Goal: Task Accomplishment & Management: Manage account settings

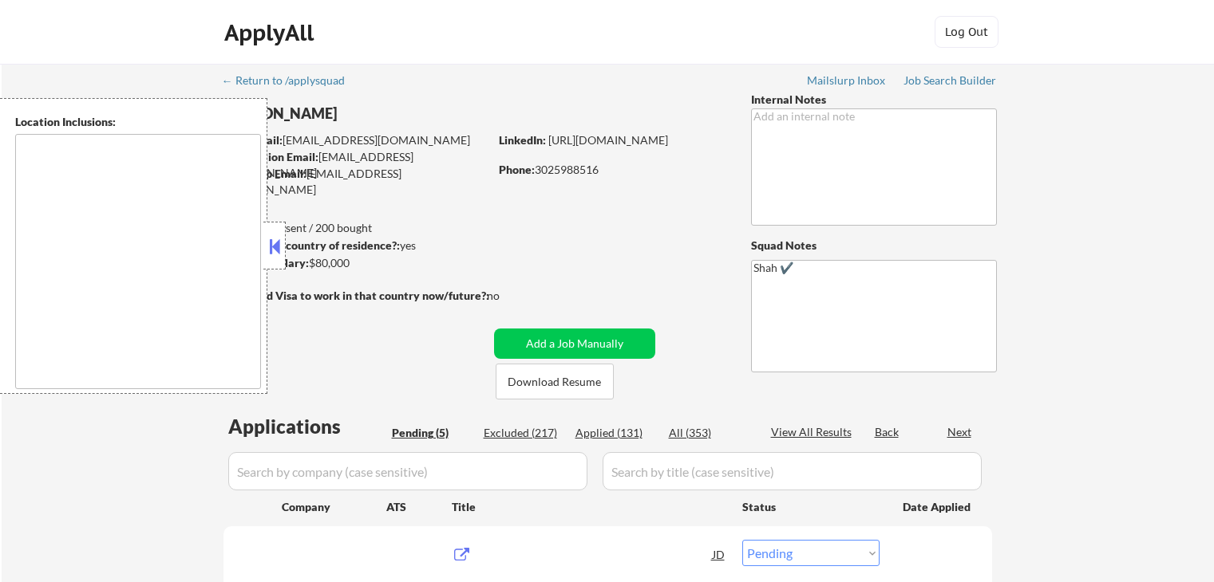
select select ""pending""
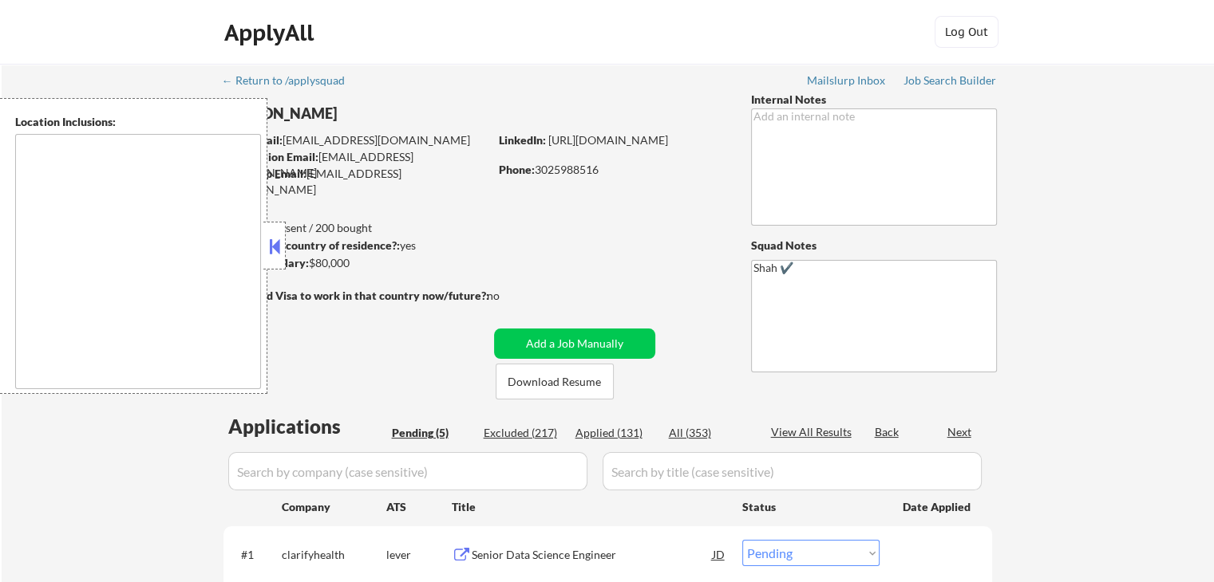
type textarea "[GEOGRAPHIC_DATA], DE [GEOGRAPHIC_DATA], [GEOGRAPHIC_DATA], DE [GEOGRAPHIC_DATA…"
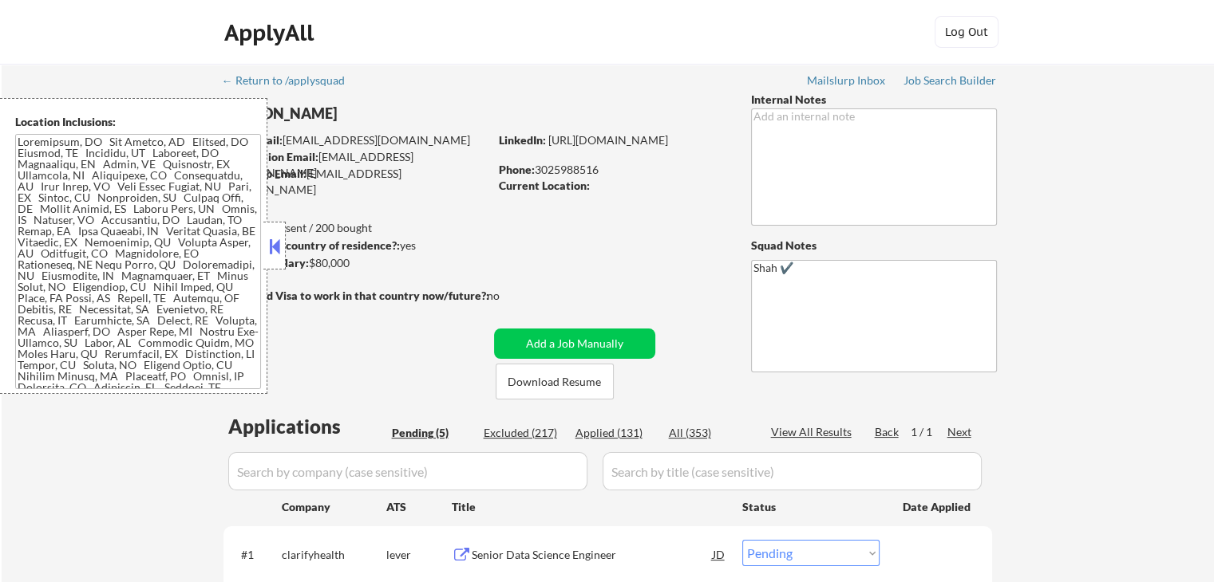
scroll to position [319, 0]
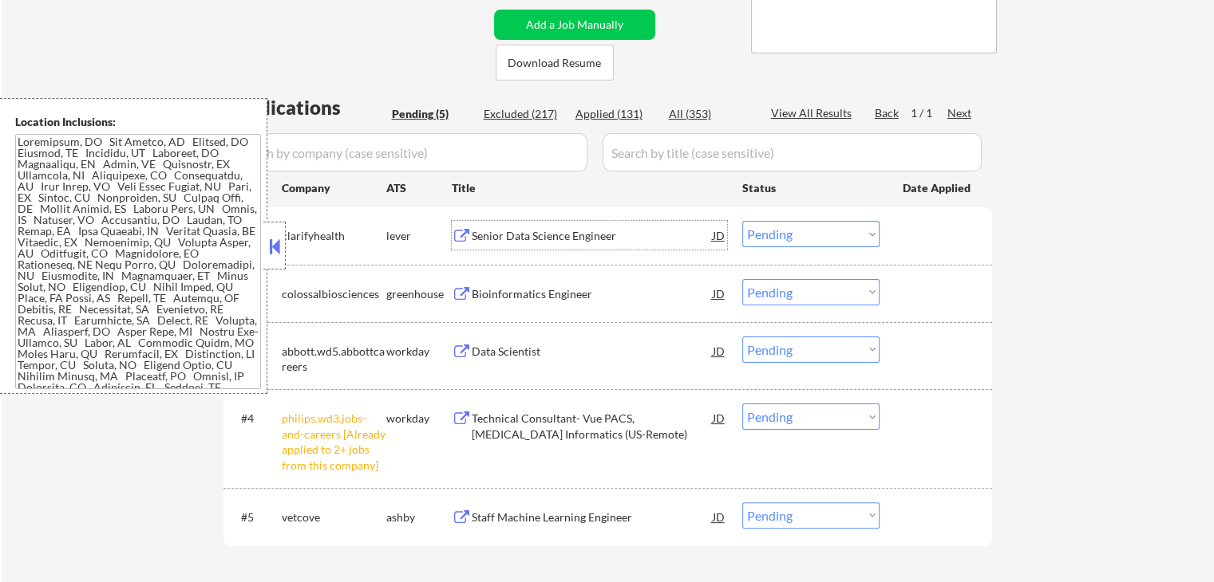
click at [500, 232] on div "Senior Data Science Engineer" at bounding box center [592, 236] width 241 height 16
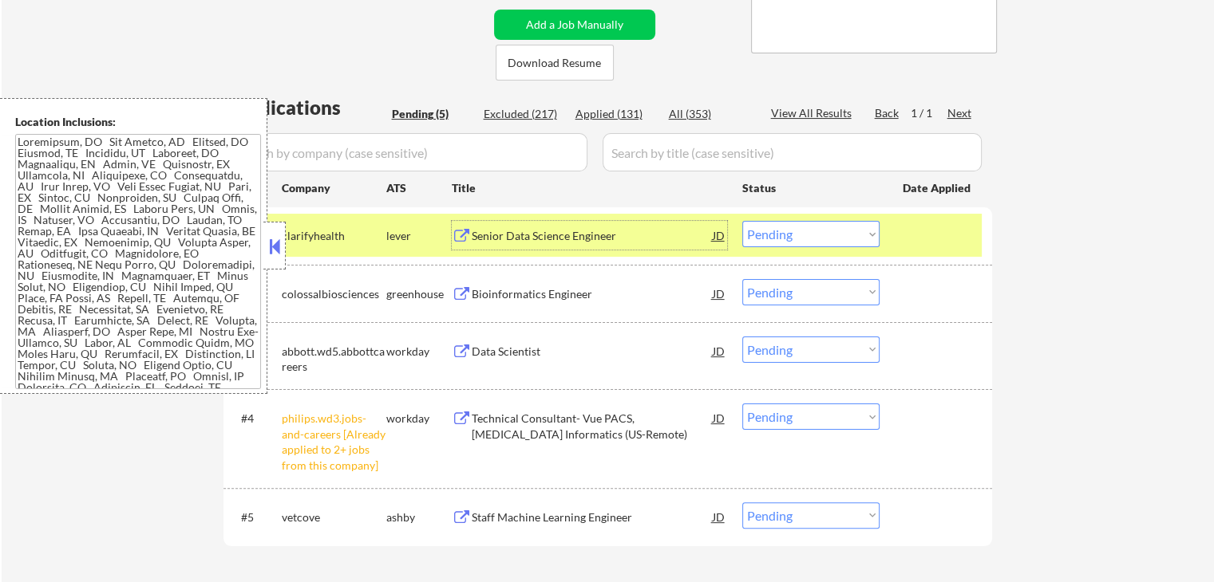
click at [480, 290] on div "Bioinformatics Engineer" at bounding box center [592, 294] width 241 height 16
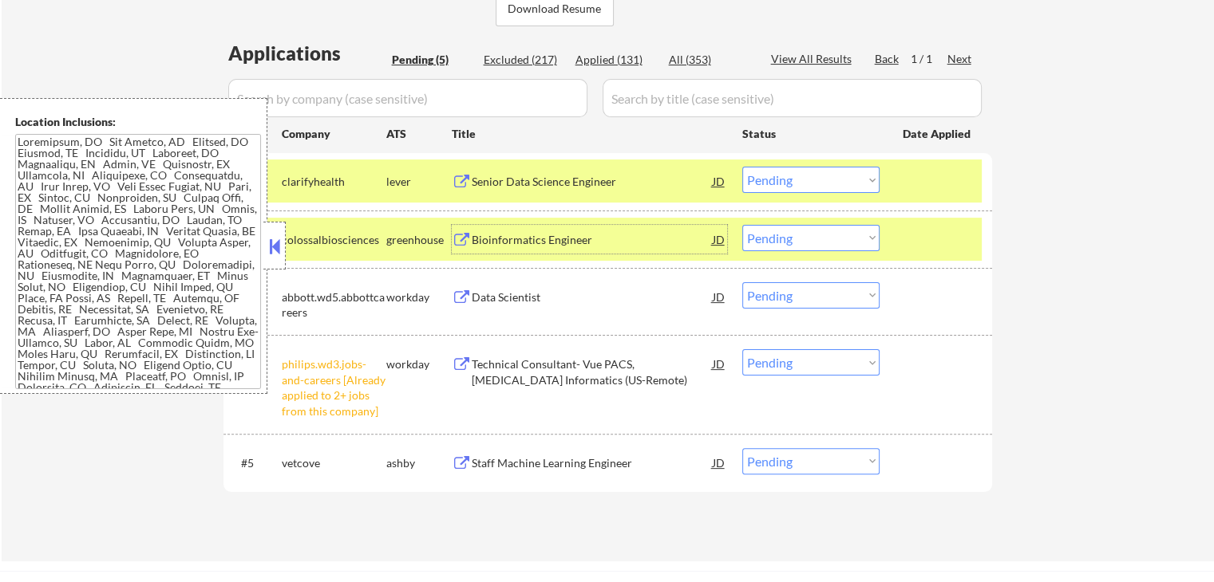
scroll to position [399, 0]
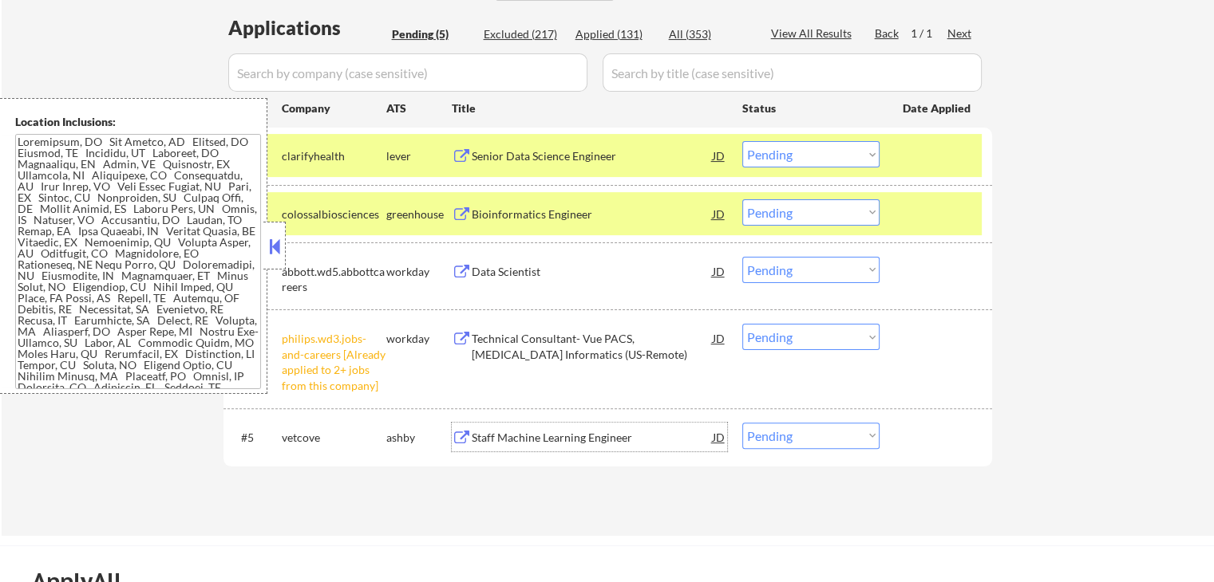
click at [476, 440] on div "Staff Machine Learning Engineer" at bounding box center [592, 438] width 241 height 16
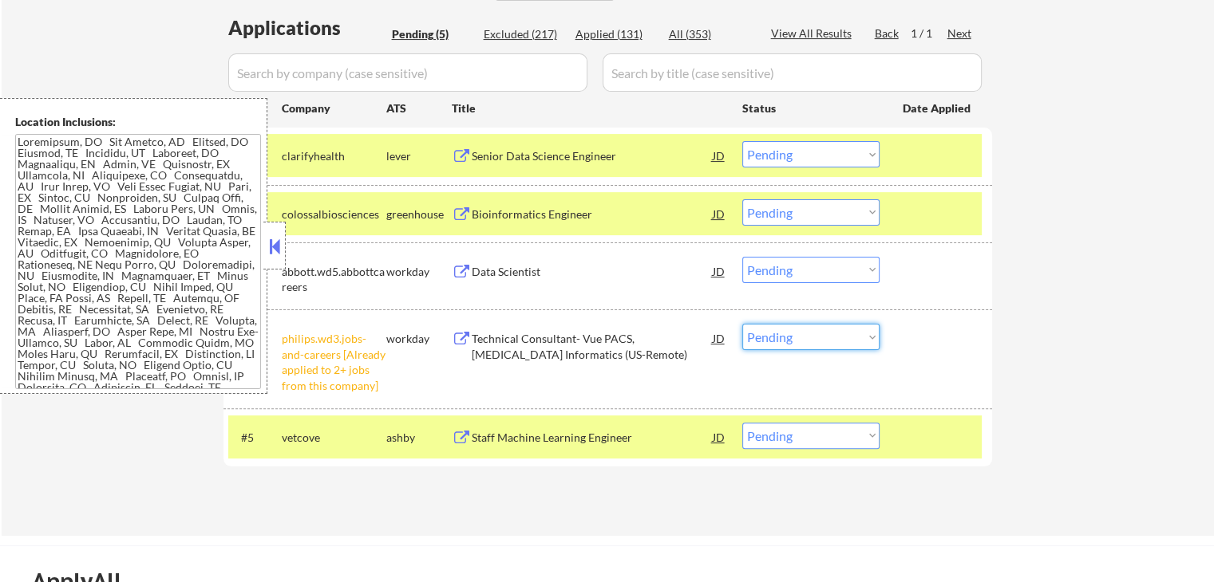
click at [816, 330] on select "Choose an option... Pending Applied Excluded (Questions) Excluded (Expired) Exc…" at bounding box center [810, 337] width 137 height 26
select select ""excluded__other_""
click at [742, 324] on select "Choose an option... Pending Applied Excluded (Questions) Excluded (Expired) Exc…" at bounding box center [810, 337] width 137 height 26
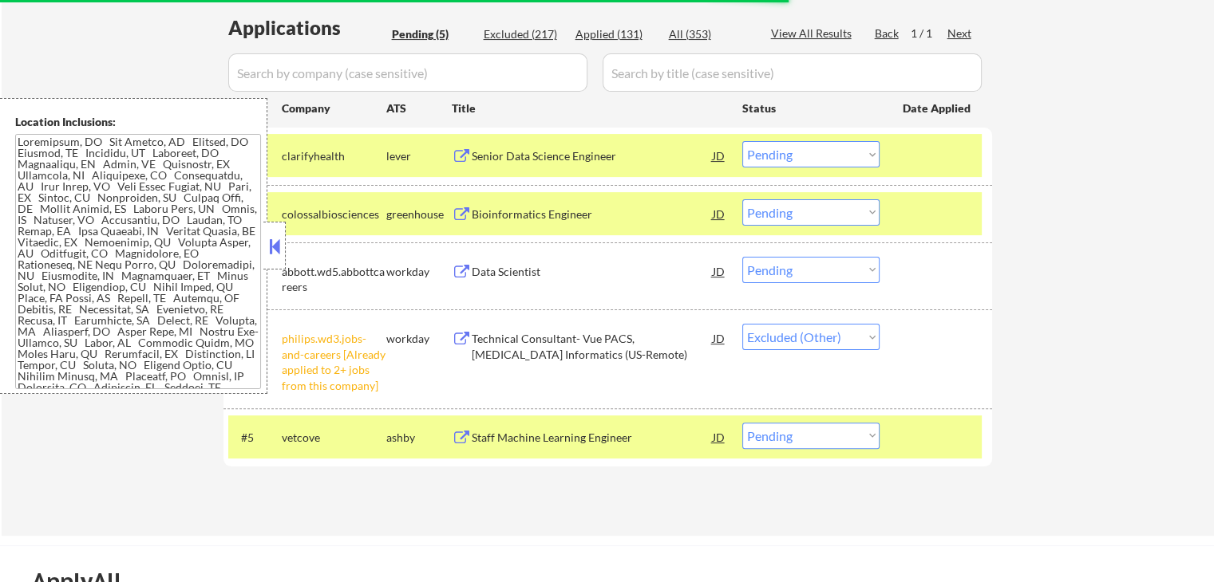
click at [803, 152] on select "Choose an option... Pending Applied Excluded (Questions) Excluded (Expired) Exc…" at bounding box center [810, 154] width 137 height 26
select select ""applied""
click at [742, 141] on select "Choose an option... Pending Applied Excluded (Questions) Excluded (Expired) Exc…" at bounding box center [810, 154] width 137 height 26
click at [789, 156] on select "Choose an option... Pending Applied Excluded (Questions) Excluded (Expired) Exc…" at bounding box center [810, 154] width 137 height 26
click at [1105, 176] on div "← Return to /applysquad Mailslurp Inbox Job Search Builder [PERSON_NAME] User E…" at bounding box center [608, 100] width 1212 height 871
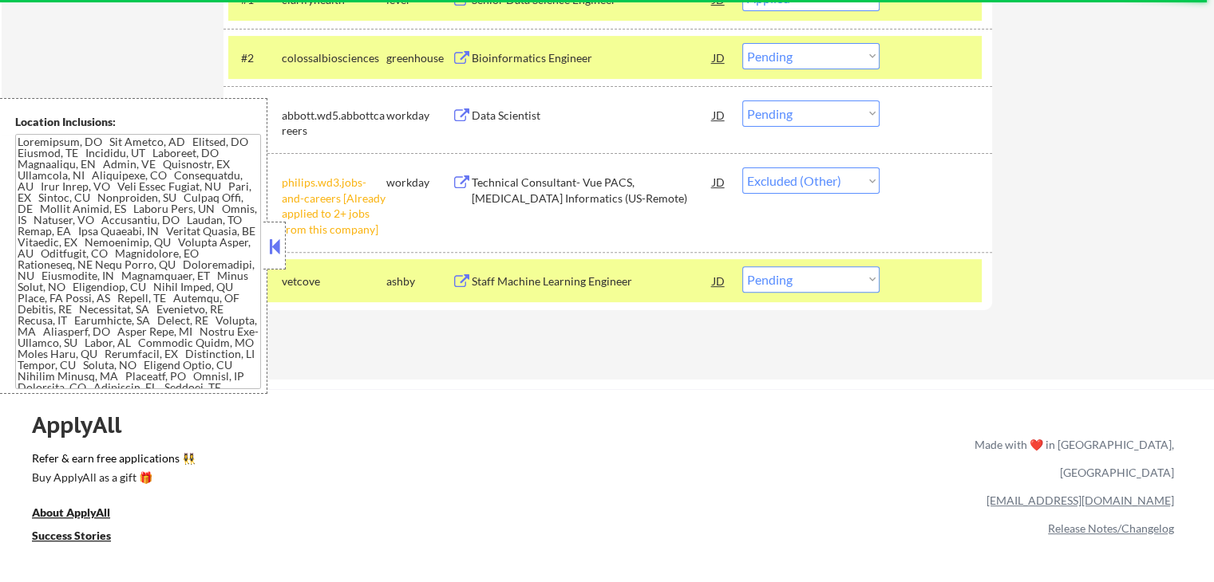
scroll to position [559, 0]
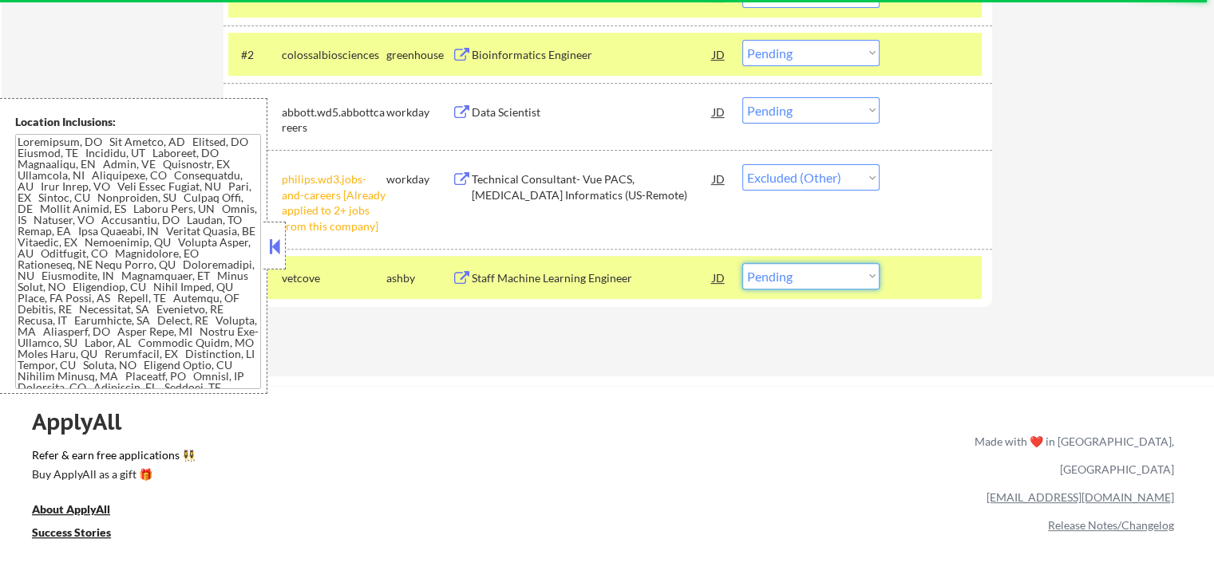
click at [817, 274] on select "Choose an option... Pending Applied Excluded (Questions) Excluded (Expired) Exc…" at bounding box center [810, 276] width 137 height 26
select select ""applied""
click at [742, 263] on select "Choose an option... Pending Applied Excluded (Questions) Excluded (Expired) Exc…" at bounding box center [810, 276] width 137 height 26
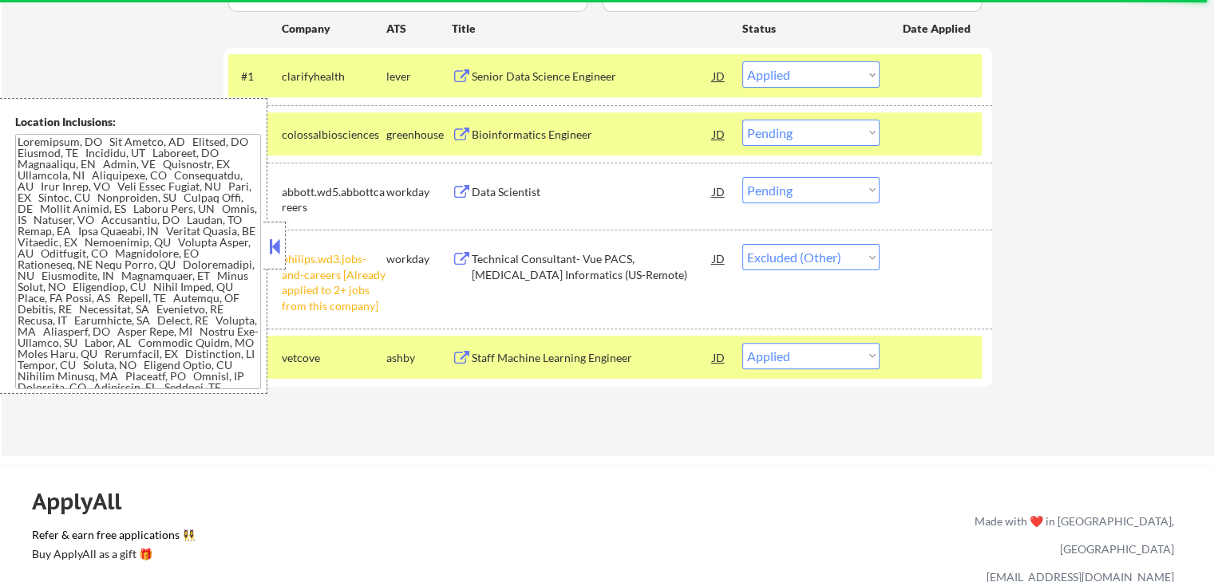
click at [1056, 288] on div "← Return to /applysquad Mailslurp Inbox Job Search Builder [PERSON_NAME] User E…" at bounding box center [608, 20] width 1212 height 871
click at [828, 448] on div "← Return to /applysquad Mailslurp Inbox Job Search Builder [PERSON_NAME] User E…" at bounding box center [608, 20] width 1212 height 871
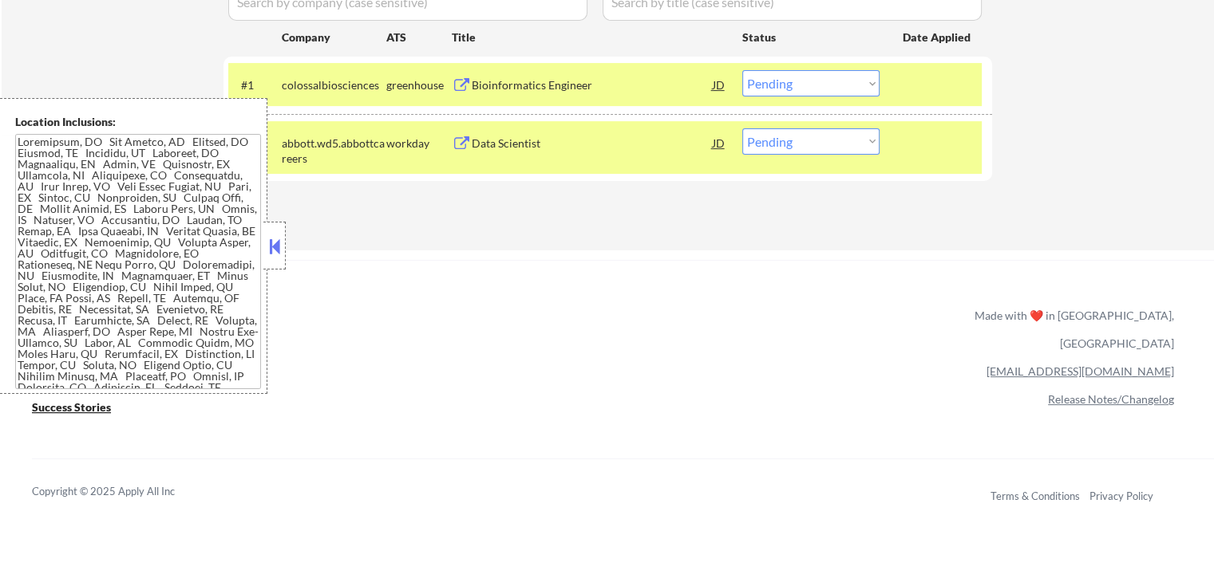
scroll to position [399, 0]
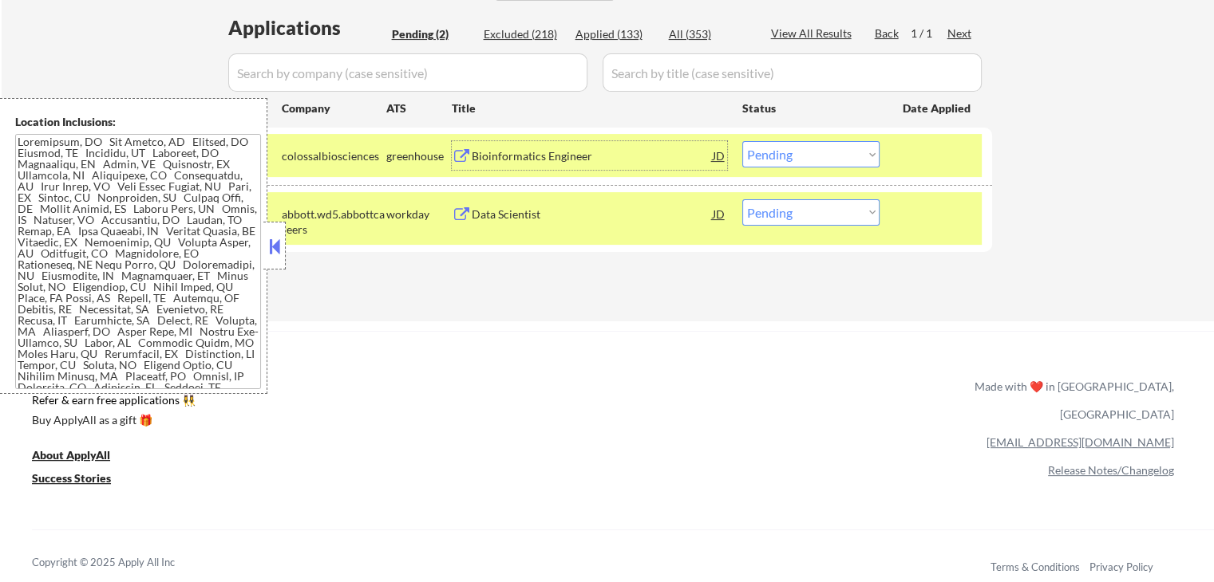
click at [528, 156] on div "Bioinformatics Engineer" at bounding box center [592, 156] width 241 height 16
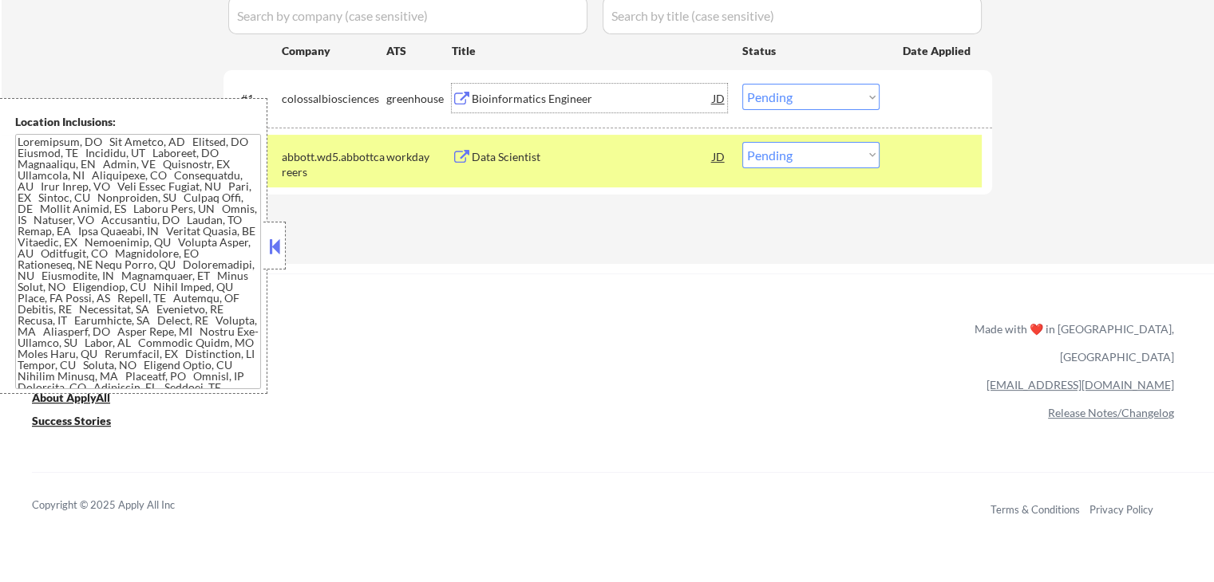
scroll to position [239, 0]
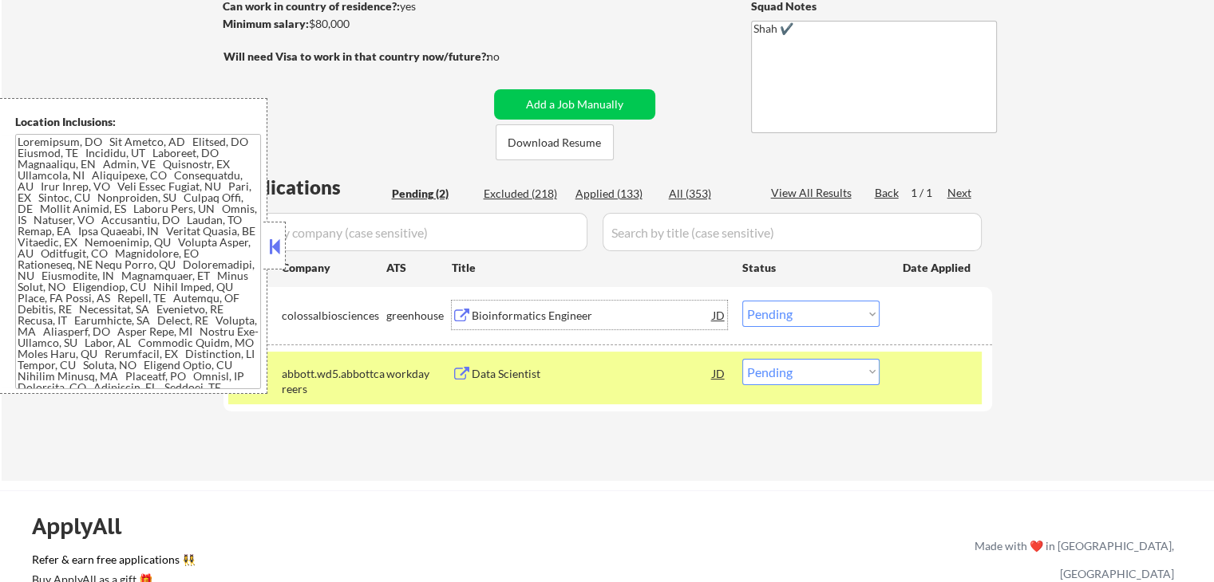
click at [820, 314] on select "Choose an option... Pending Applied Excluded (Questions) Excluded (Expired) Exc…" at bounding box center [810, 314] width 137 height 26
click at [742, 301] on select "Choose an option... Pending Applied Excluded (Questions) Excluded (Expired) Exc…" at bounding box center [810, 314] width 137 height 26
click at [488, 375] on div "Data Scientist" at bounding box center [592, 374] width 241 height 16
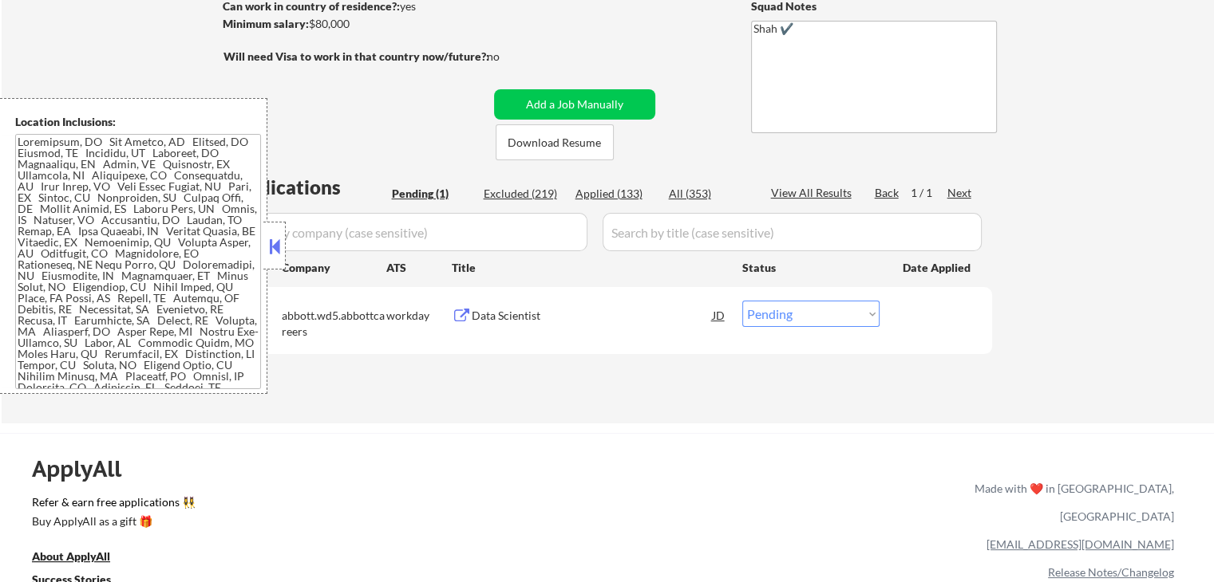
click at [794, 306] on select "Choose an option... Pending Applied Excluded (Questions) Excluded (Expired) Exc…" at bounding box center [810, 314] width 137 height 26
select select ""applied""
click at [742, 301] on select "Choose an option... Pending Applied Excluded (Questions) Excluded (Expired) Exc…" at bounding box center [810, 314] width 137 height 26
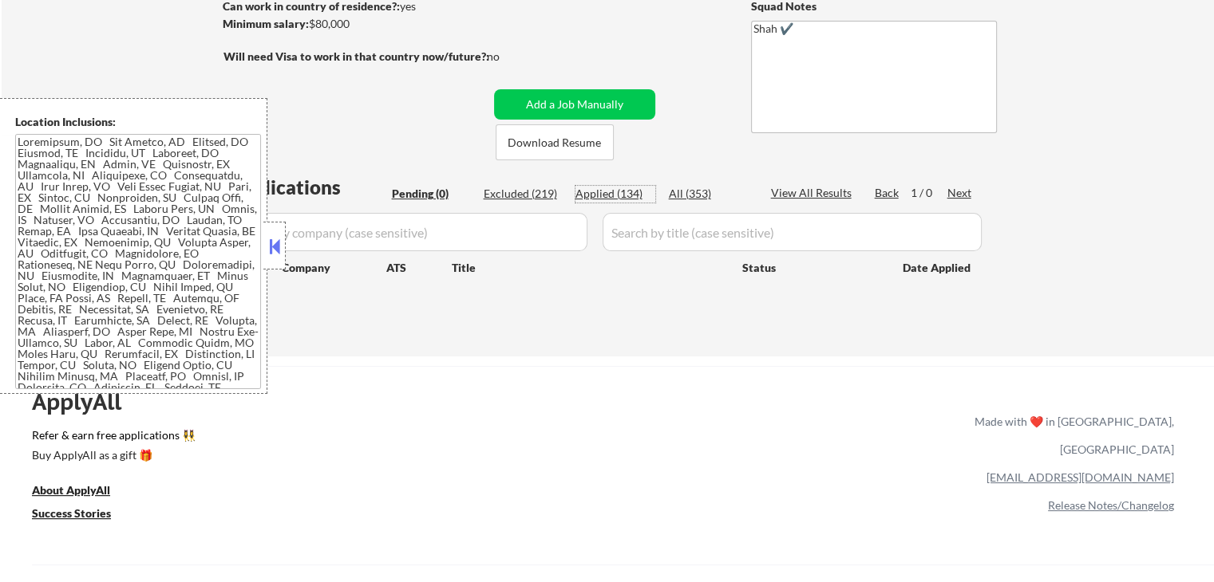
click at [616, 195] on div "Applied (134)" at bounding box center [615, 194] width 80 height 16
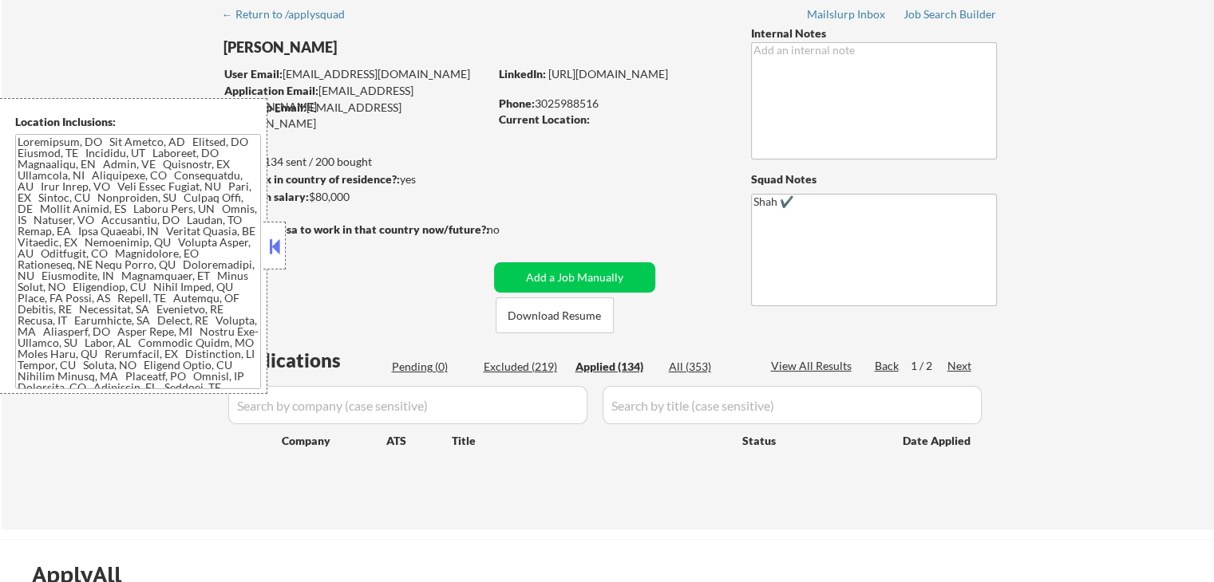
scroll to position [160, 0]
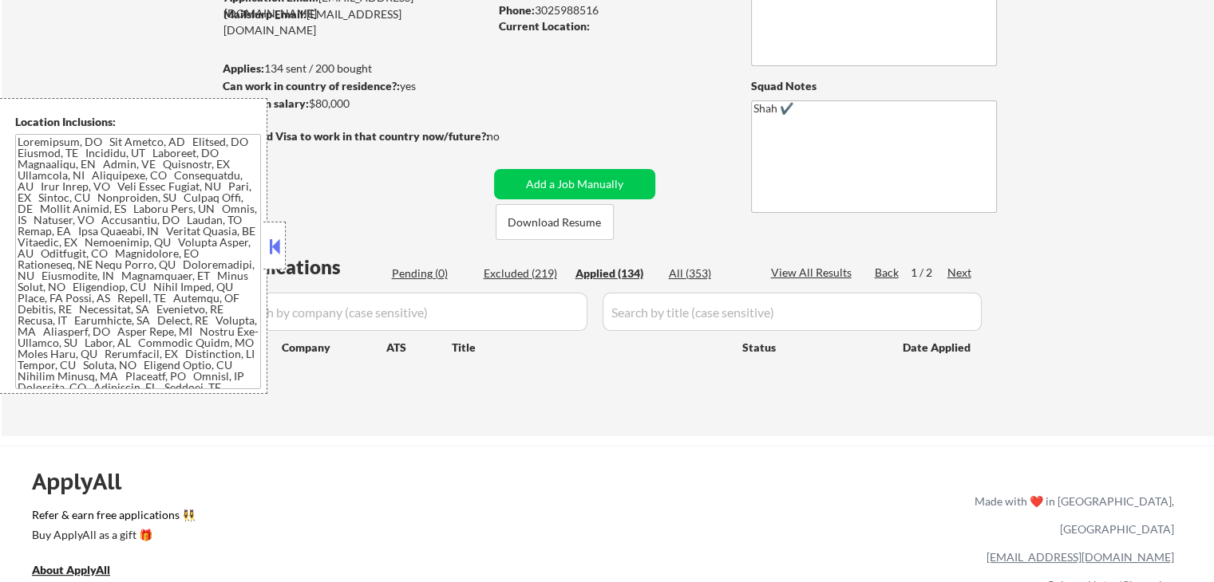
select select ""applied""
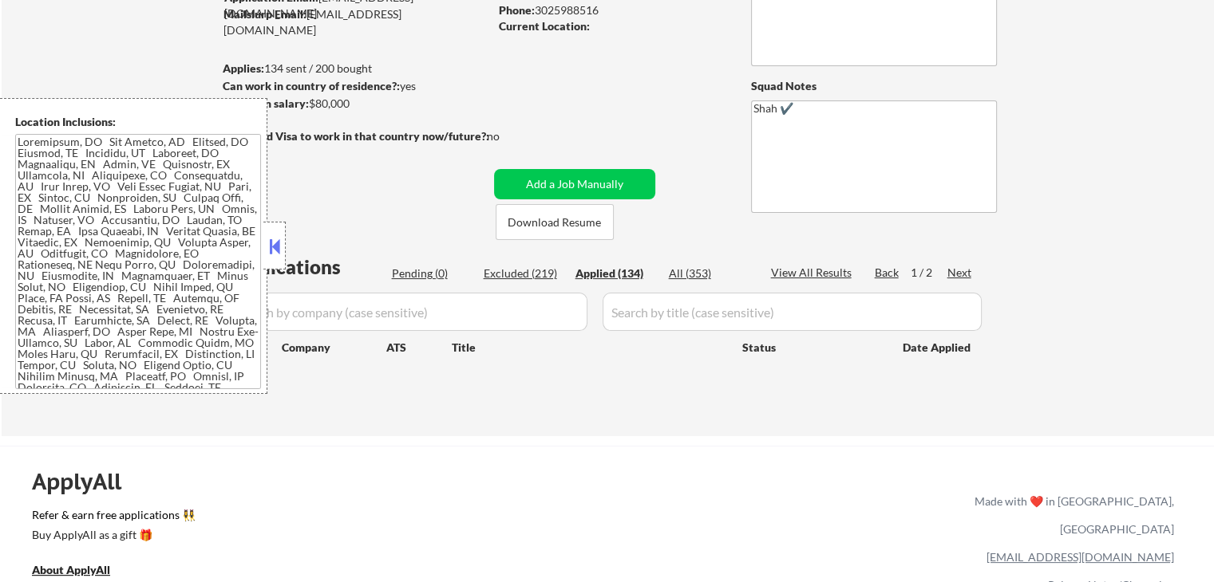
select select ""applied""
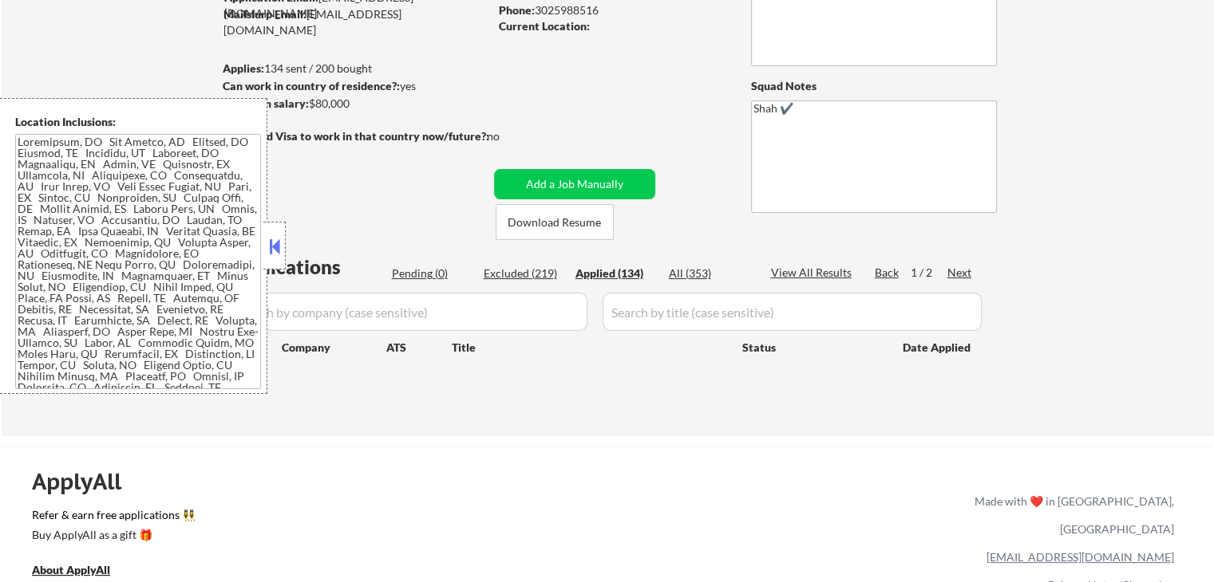
select select ""applied""
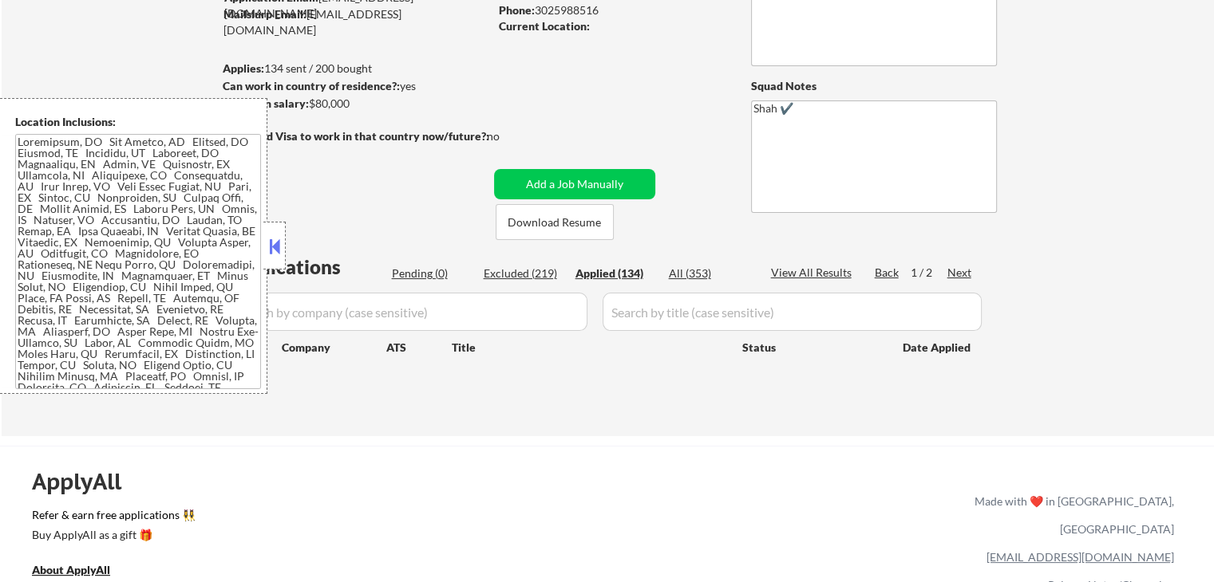
select select ""applied""
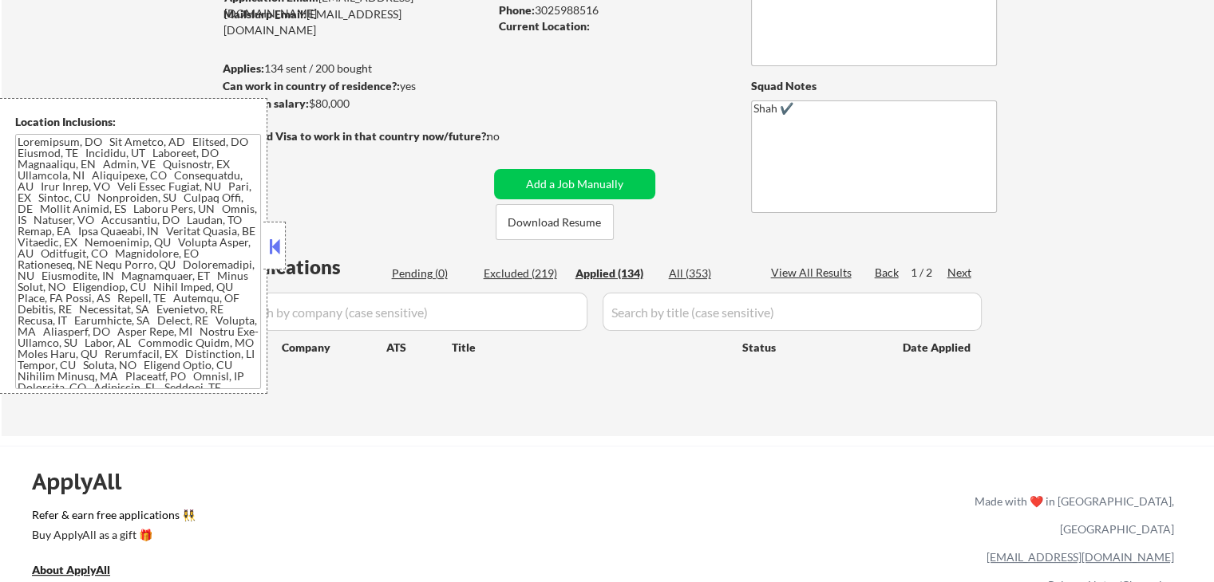
select select ""applied""
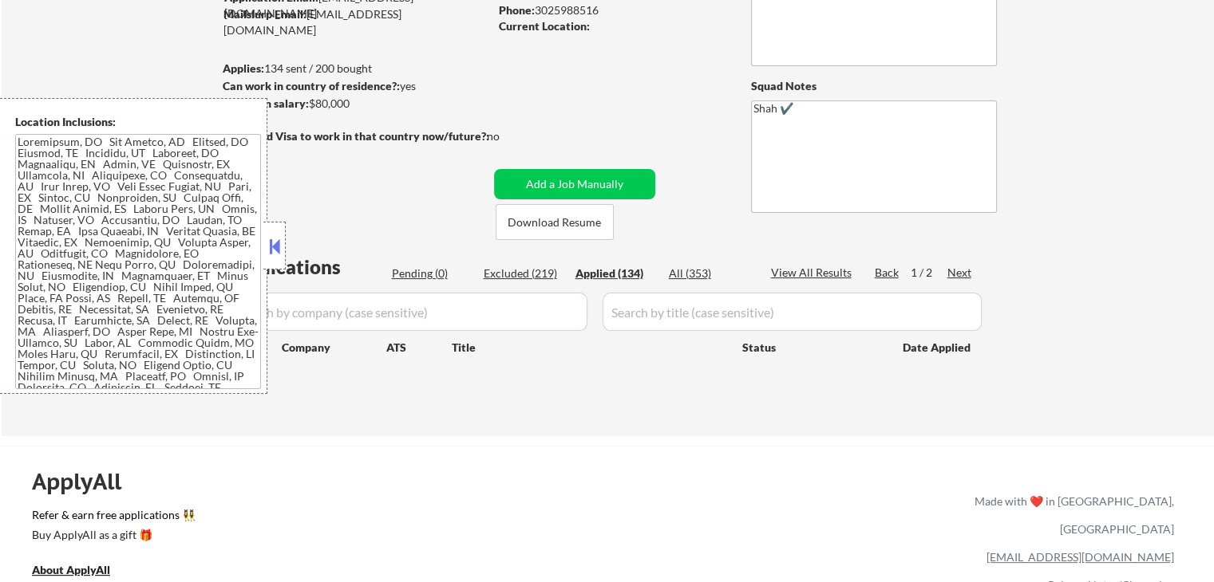
select select ""applied""
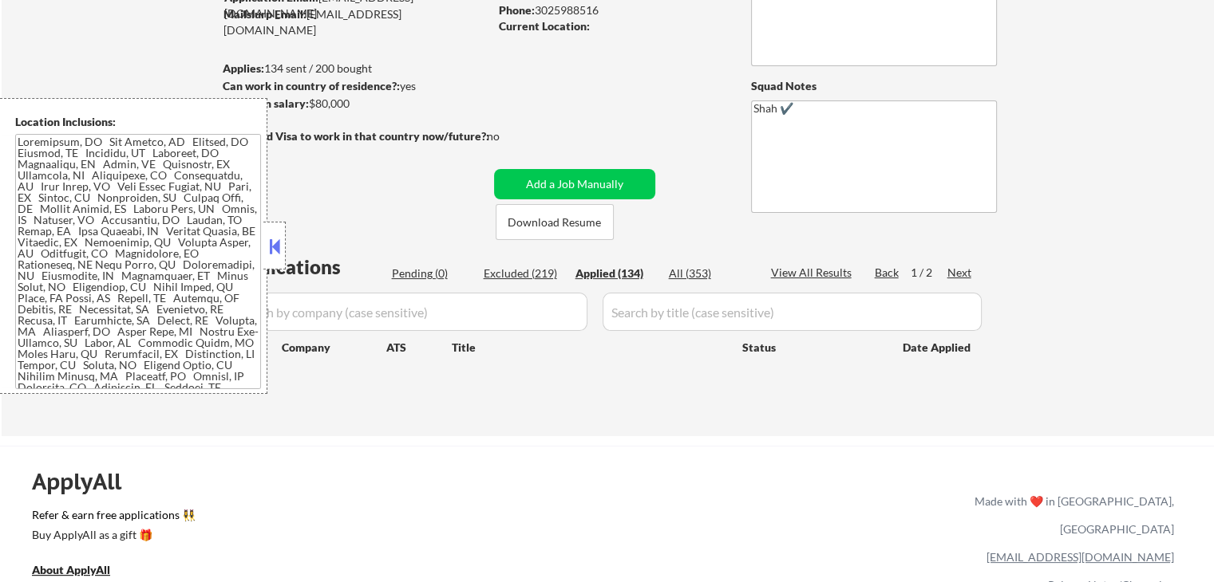
select select ""applied""
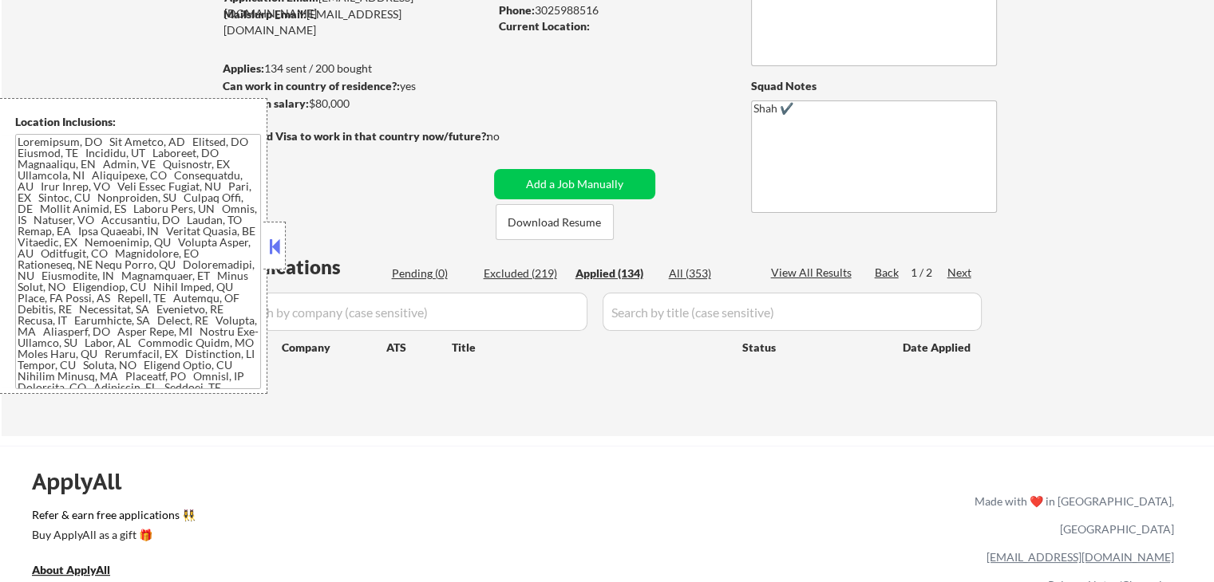
select select ""applied""
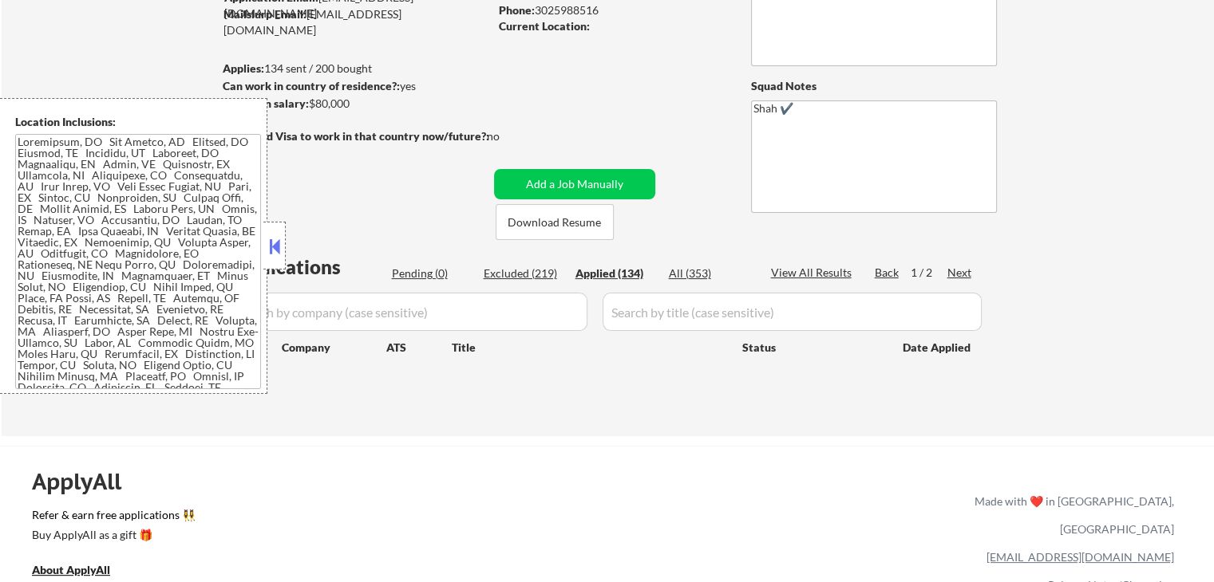
select select ""applied""
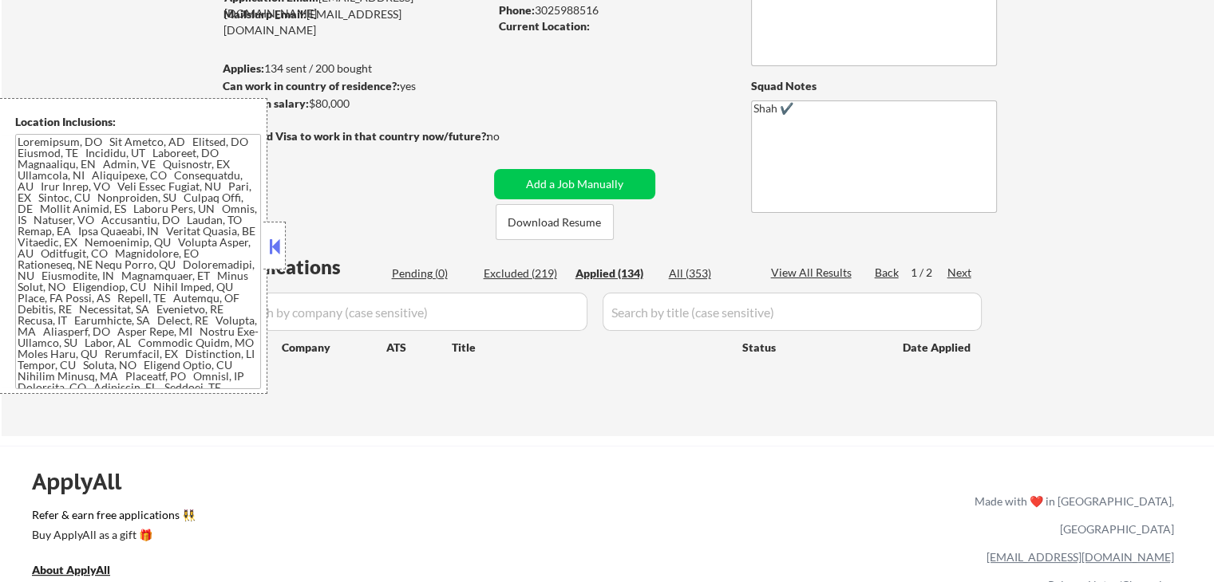
select select ""applied""
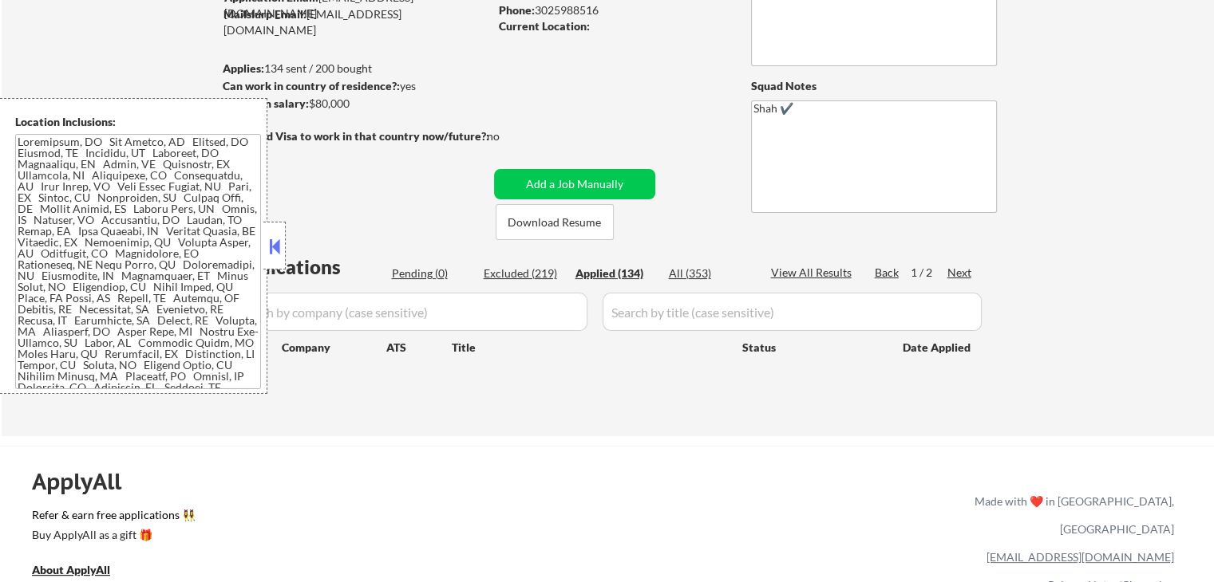
select select ""applied""
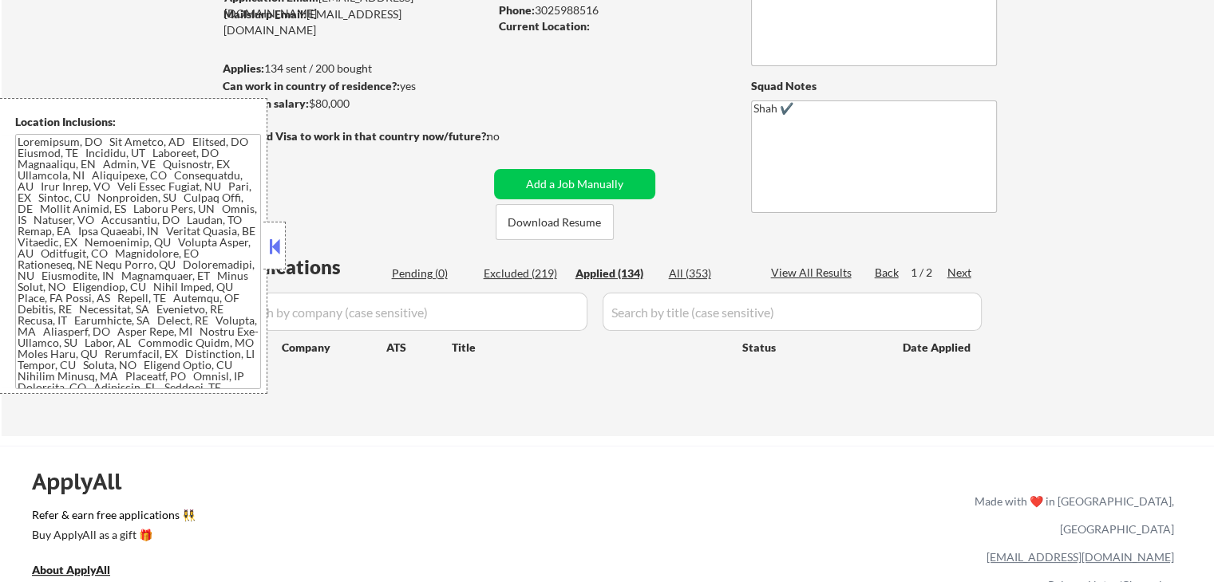
select select ""applied""
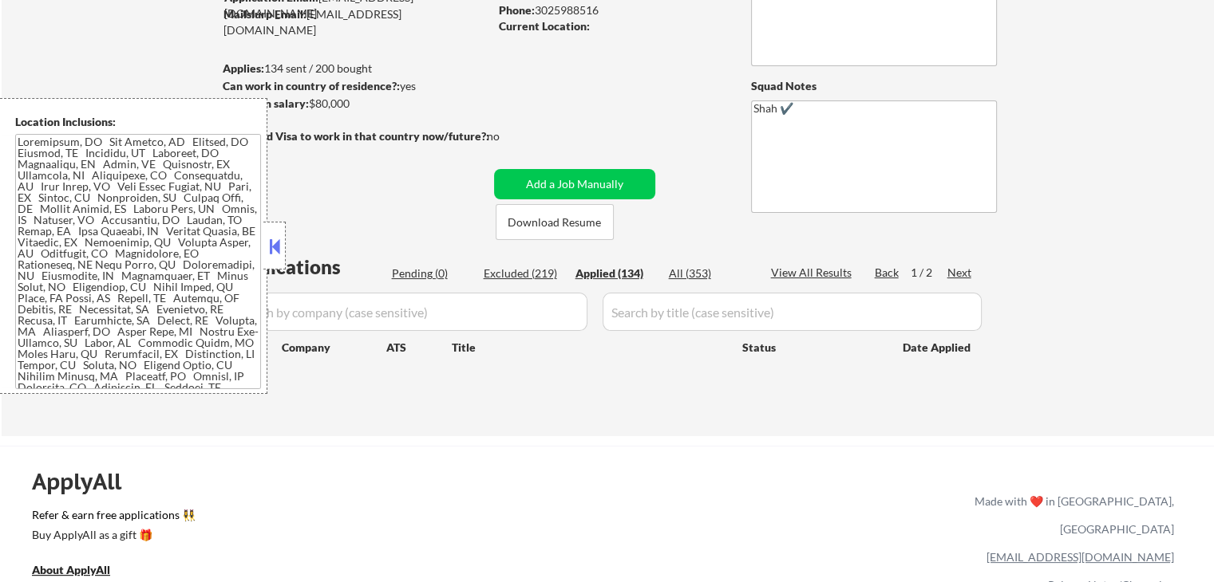
select select ""applied""
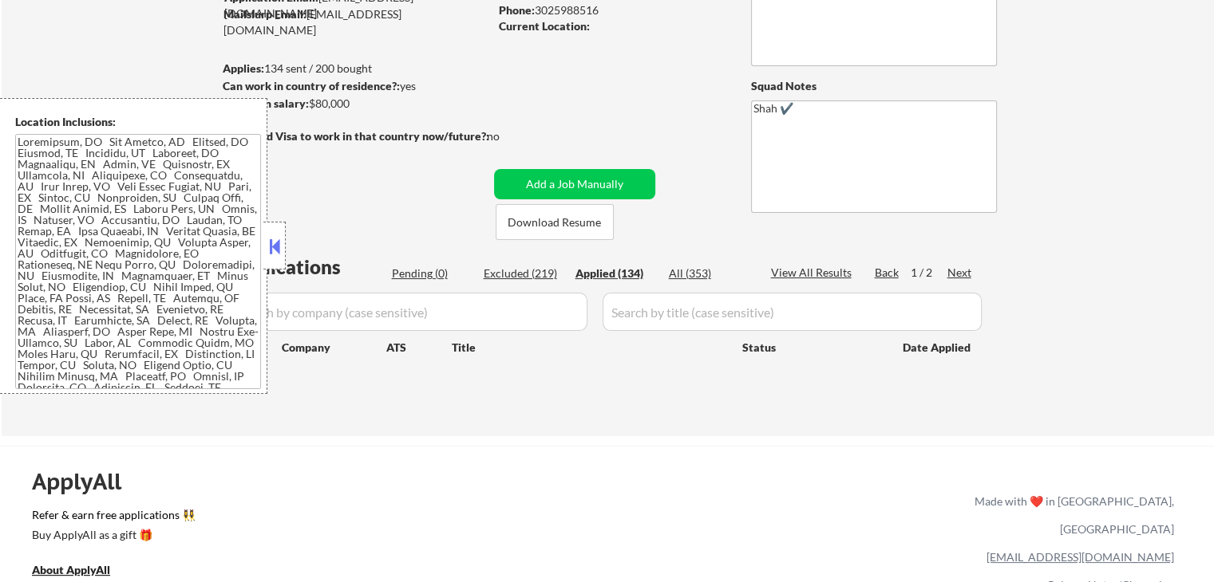
select select ""applied""
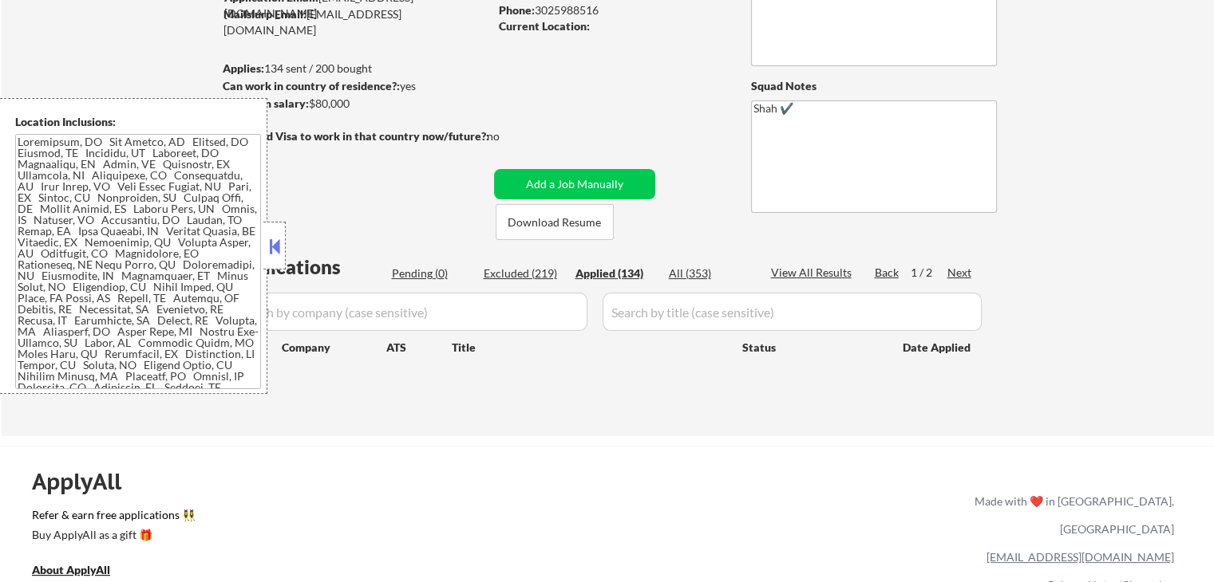
select select ""applied""
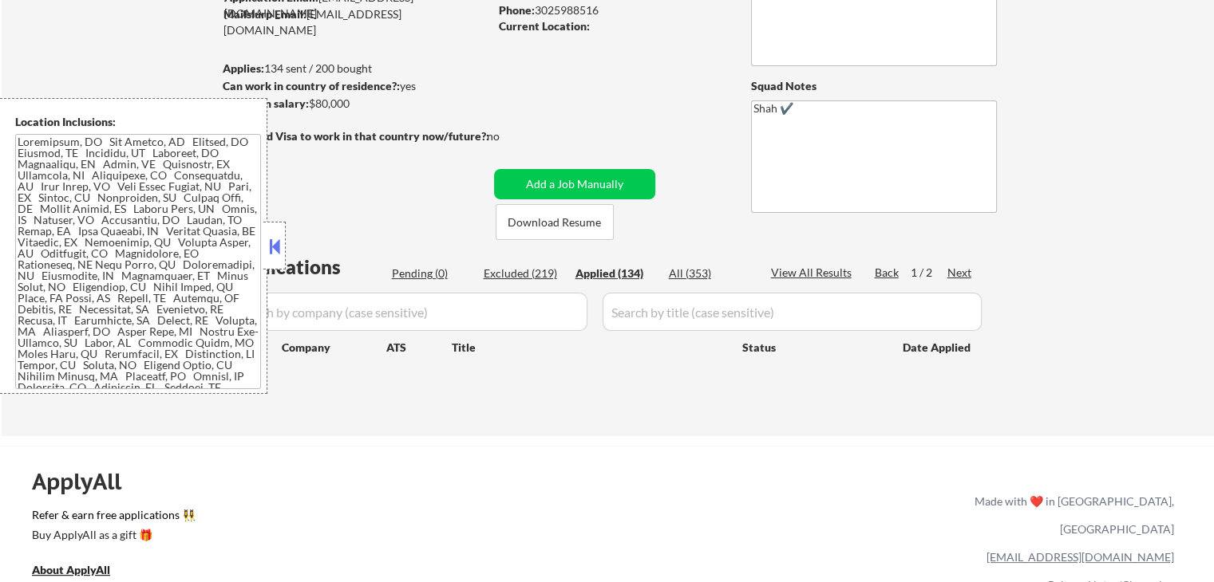
select select ""applied""
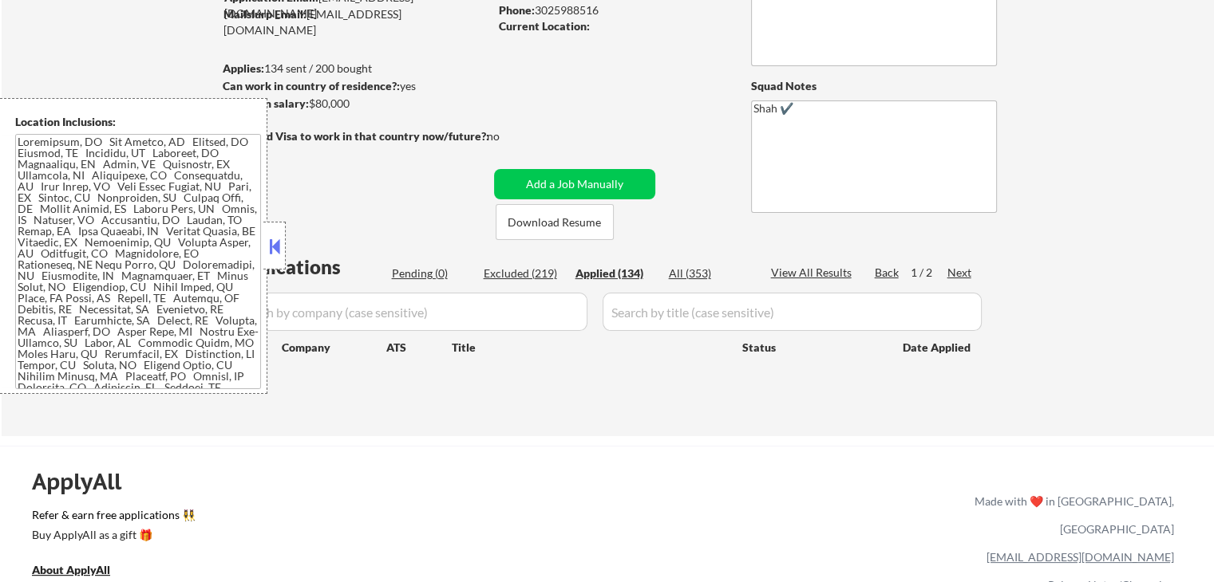
select select ""applied""
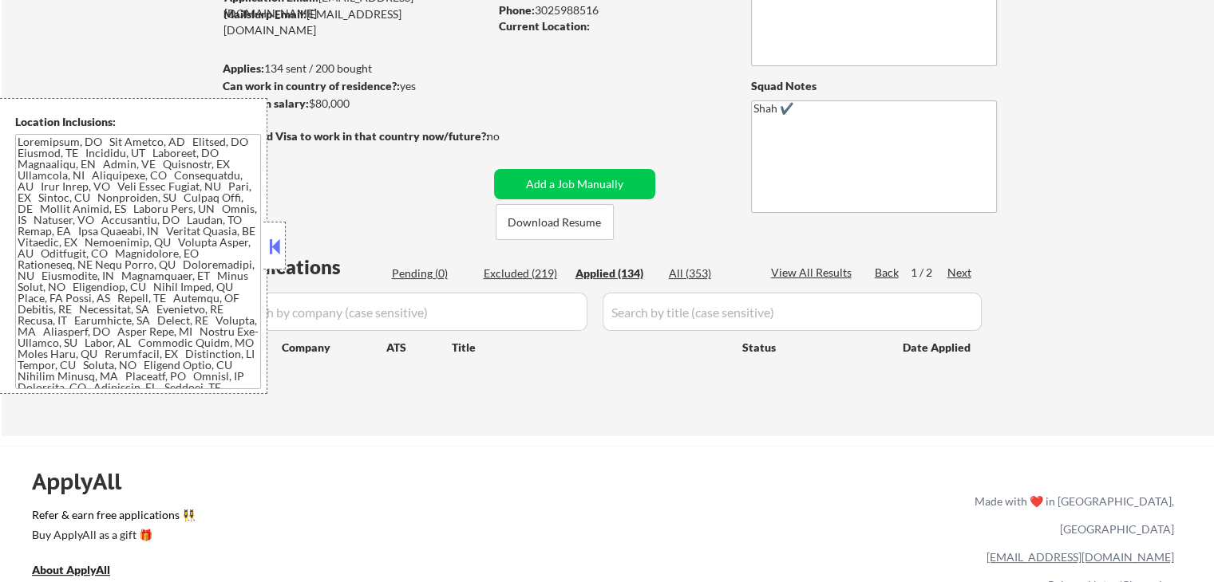
select select ""applied""
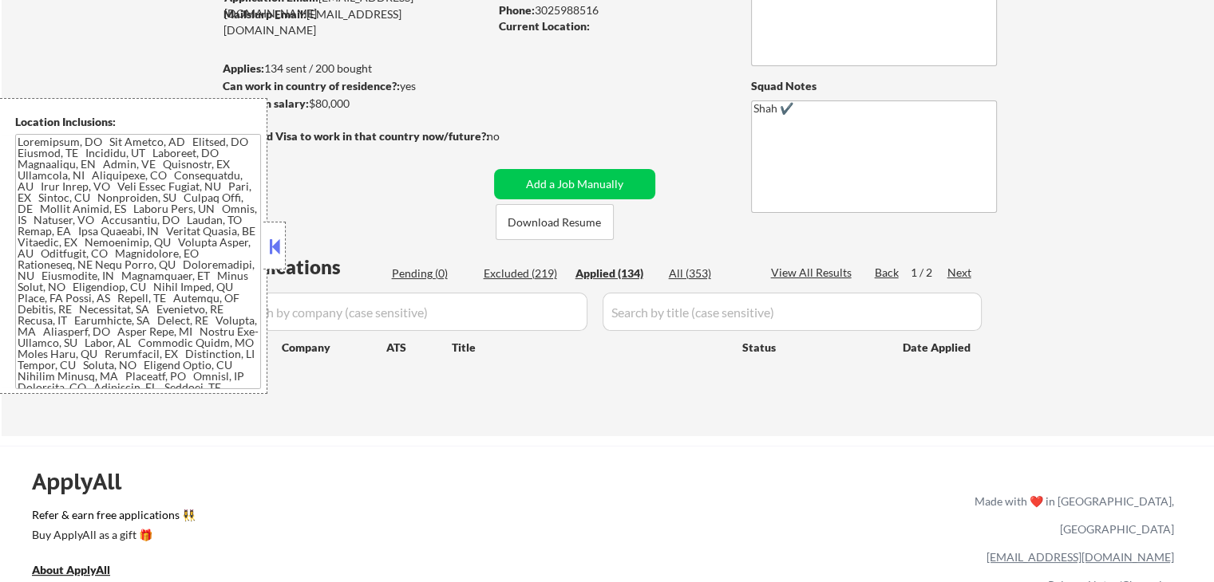
select select ""applied""
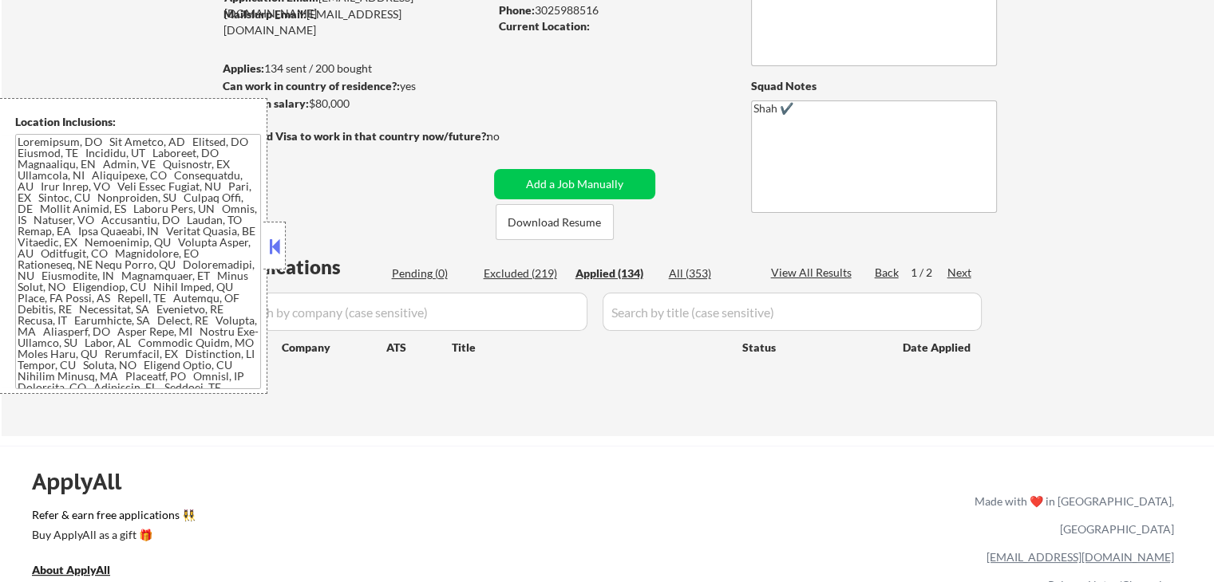
select select ""applied""
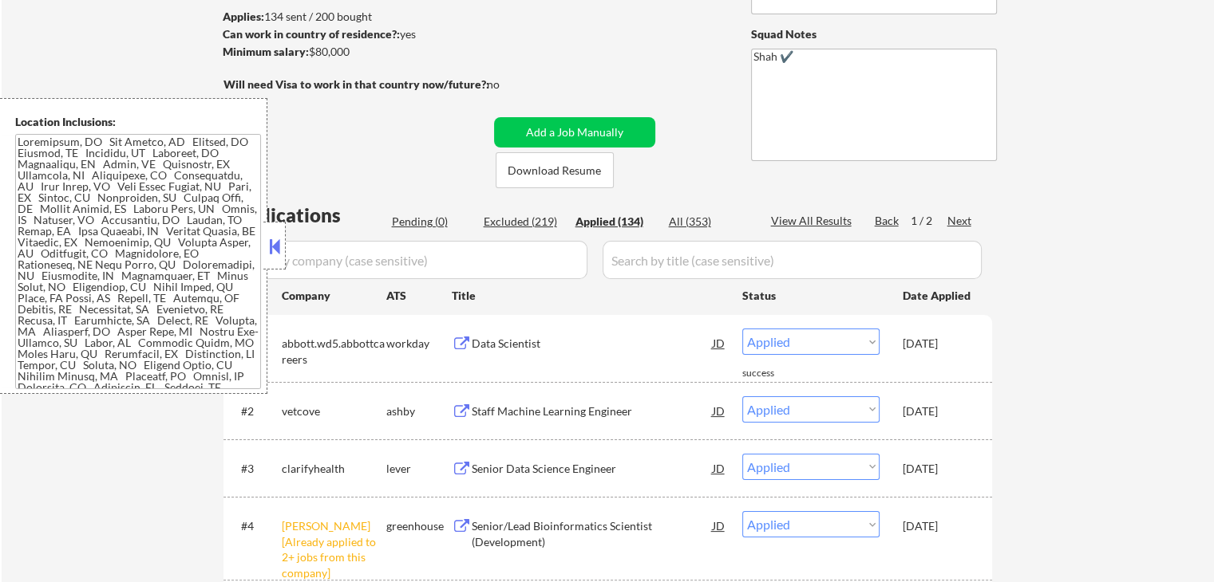
scroll to position [239, 0]
